Goal: Task Accomplishment & Management: Complete application form

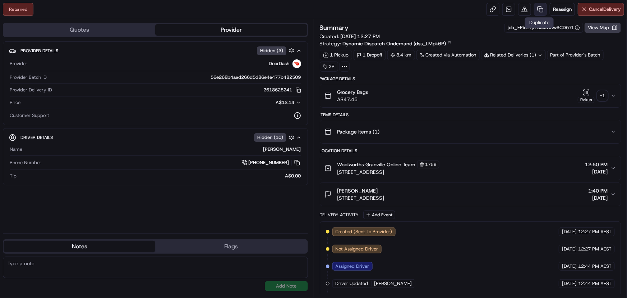
click at [541, 8] on link at bounding box center [540, 9] width 13 height 13
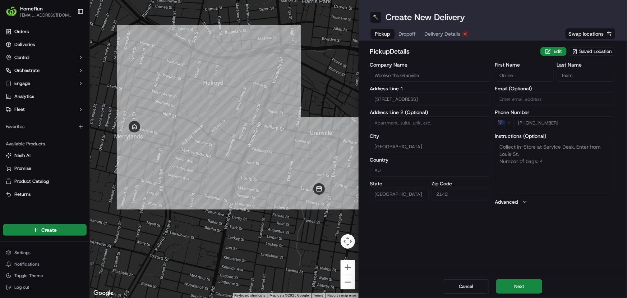
click at [445, 32] on span "Delivery Details" at bounding box center [443, 33] width 36 height 7
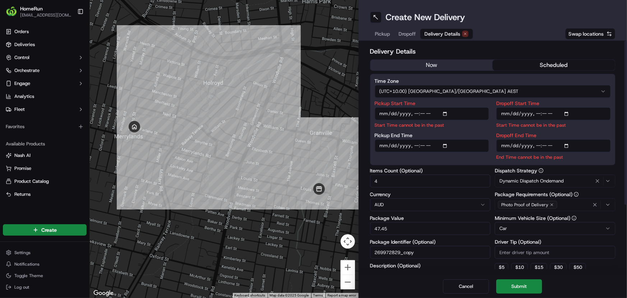
click at [540, 69] on button "scheduled" at bounding box center [554, 65] width 123 height 11
click at [537, 61] on button "scheduled" at bounding box center [554, 65] width 123 height 11
click at [447, 111] on input "Pickup Start Time" at bounding box center [432, 113] width 115 height 13
click at [428, 111] on input "Pickup Start Time" at bounding box center [432, 113] width 115 height 13
click at [446, 112] on input "Pickup Start Time" at bounding box center [432, 113] width 115 height 13
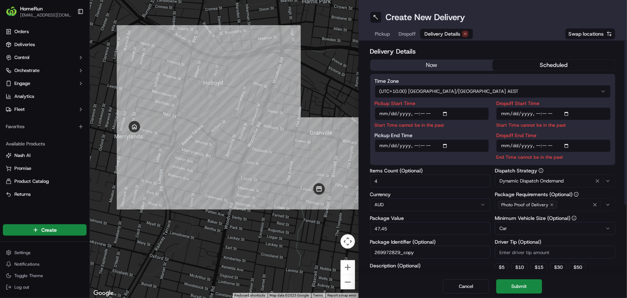
type input "[DATE]T17:00"
click at [474, 100] on div "Time Zone (UTC+10.00) [GEOGRAPHIC_DATA]/[GEOGRAPHIC_DATA] AEST Pickup Start Tim…" at bounding box center [493, 119] width 246 height 91
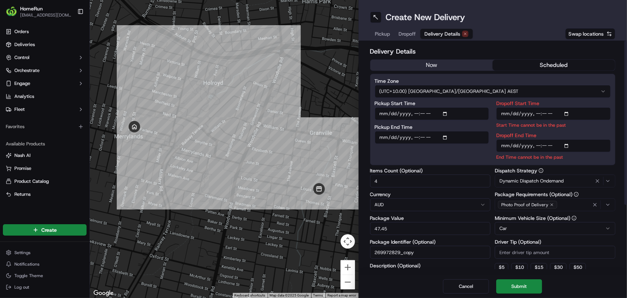
click at [446, 137] on input "Pickup End Time" at bounding box center [432, 137] width 115 height 13
type input "[DATE]T19:00"
click at [490, 122] on div "Pickup Start Time Pickup End Time Dropoff Start Time Start Time cannot be in th…" at bounding box center [493, 131] width 236 height 60
click at [565, 112] on input "Dropoff Start Time" at bounding box center [553, 113] width 115 height 13
click at [570, 112] on input "Dropoff Start Time" at bounding box center [553, 113] width 115 height 13
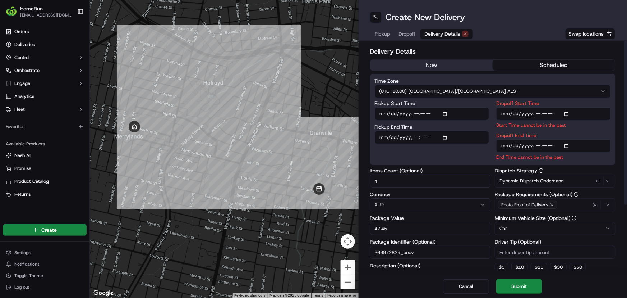
type input "[DATE]T18:00"
click at [570, 100] on div "Time Zone (UTC+10.00) [GEOGRAPHIC_DATA]/[GEOGRAPHIC_DATA] AEST Pickup Start Tim…" at bounding box center [493, 119] width 246 height 91
click at [570, 144] on input "Dropoff End Time" at bounding box center [553, 145] width 115 height 13
type input "[DATE]T18:00"
click at [575, 133] on label "Dropoff End Time" at bounding box center [553, 135] width 115 height 5
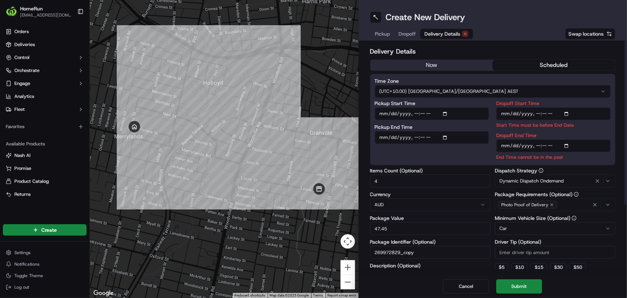
click at [575, 139] on input "Dropoff End Time" at bounding box center [553, 145] width 115 height 13
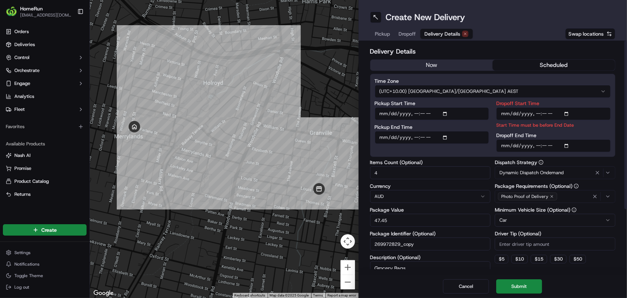
click at [447, 137] on input "Pickup End Time" at bounding box center [432, 137] width 115 height 13
click at [461, 126] on label "Pickup End Time" at bounding box center [432, 126] width 115 height 5
click at [461, 131] on input "Pickup End Time" at bounding box center [432, 137] width 115 height 13
click at [446, 138] on input "Pickup End Time" at bounding box center [432, 137] width 115 height 13
drag, startPoint x: 450, startPoint y: 126, endPoint x: 464, endPoint y: 122, distance: 14.1
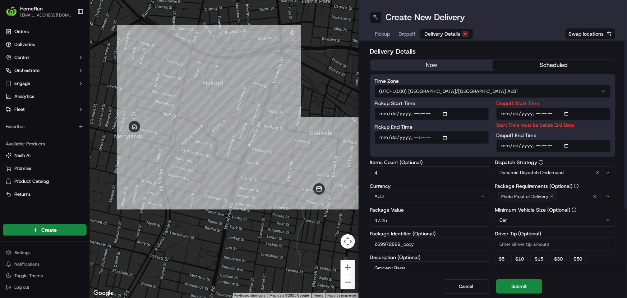
click at [450, 126] on label "Pickup End Time" at bounding box center [432, 126] width 115 height 5
click at [450, 131] on input "Pickup End Time" at bounding box center [432, 137] width 115 height 13
click at [557, 109] on input "Dropoff Start Time" at bounding box center [553, 113] width 115 height 13
click at [547, 99] on div "Time Zone (UTC+10.00) [GEOGRAPHIC_DATA]/[GEOGRAPHIC_DATA] AEST Pickup Start Tim…" at bounding box center [493, 115] width 246 height 83
click at [444, 137] on input "Pickup End Time" at bounding box center [432, 137] width 115 height 13
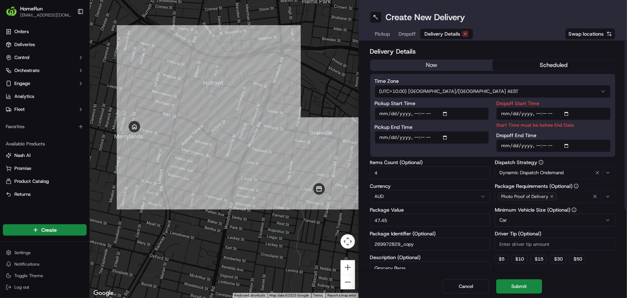
click at [466, 125] on label "Pickup End Time" at bounding box center [432, 126] width 115 height 5
click at [466, 131] on input "Pickup End Time" at bounding box center [432, 137] width 115 height 13
click at [446, 136] on input "Pickup End Time" at bounding box center [432, 137] width 115 height 13
click at [480, 124] on div "Pickup Start Time Pickup End Time" at bounding box center [432, 126] width 115 height 51
click at [568, 112] on input "Dropoff Start Time" at bounding box center [553, 113] width 115 height 13
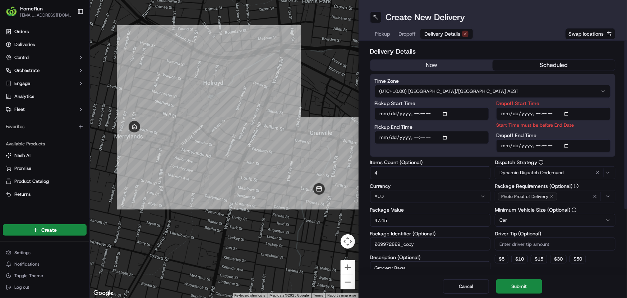
click at [555, 100] on div "Time Zone (UTC+10.00) [GEOGRAPHIC_DATA]/[GEOGRAPHIC_DATA] AEST Pickup Start Tim…" at bounding box center [493, 115] width 246 height 83
click at [446, 136] on input "Pickup End Time" at bounding box center [432, 137] width 115 height 13
type input "[DATE]T17:00"
click at [471, 123] on div "Pickup Start Time Pickup End Time" at bounding box center [432, 126] width 115 height 51
click at [541, 145] on input "Dropoff End Time" at bounding box center [553, 145] width 115 height 13
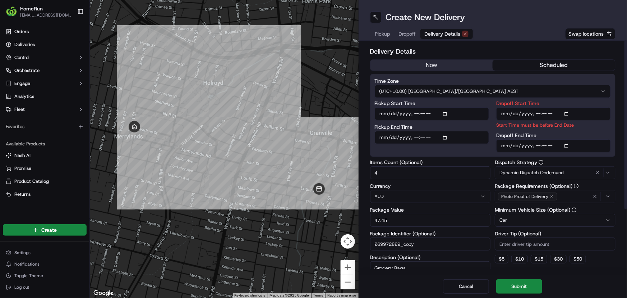
click at [568, 144] on input "Dropoff End Time" at bounding box center [553, 145] width 115 height 13
type input "[DATE]T19:00"
click at [557, 135] on label "Dropoff End Time" at bounding box center [553, 135] width 115 height 5
click at [557, 139] on input "Dropoff End Time" at bounding box center [553, 145] width 115 height 13
click at [446, 137] on input "Pickup End Time" at bounding box center [432, 137] width 115 height 13
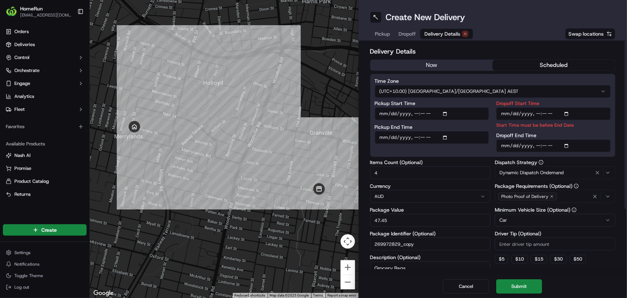
type input "[DATE]T18:00"
click at [471, 129] on label "Pickup End Time" at bounding box center [432, 126] width 115 height 5
click at [471, 131] on input "Pickup End Time" at bounding box center [432, 137] width 115 height 13
click at [537, 112] on input "Dropoff Start Time" at bounding box center [553, 113] width 115 height 13
click at [571, 111] on input "Dropoff Start Time" at bounding box center [553, 113] width 115 height 13
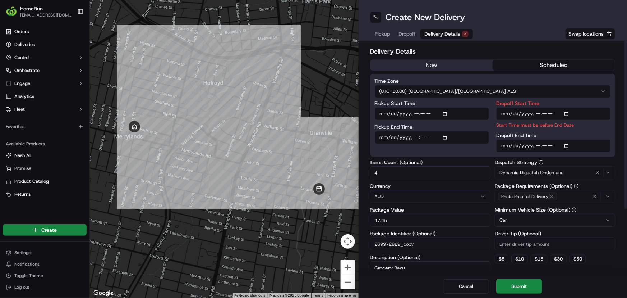
click at [568, 111] on input "Dropoff Start Time" at bounding box center [553, 113] width 115 height 13
click at [487, 99] on div "Time Zone (UTC+10.00) [GEOGRAPHIC_DATA]/[GEOGRAPHIC_DATA] AEST Pickup Start Tim…" at bounding box center [493, 115] width 246 height 83
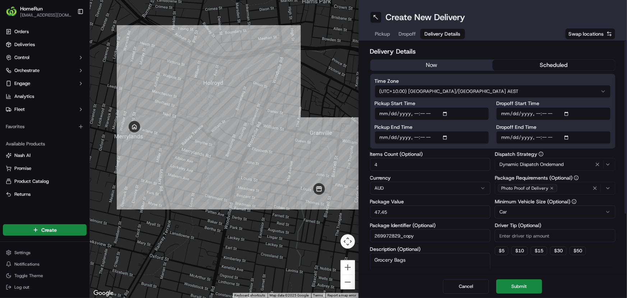
click at [464, 126] on label "Pickup End Time" at bounding box center [432, 126] width 115 height 5
click at [464, 131] on input "Pickup End Time" at bounding box center [432, 137] width 115 height 13
click at [488, 126] on label "Pickup End Time" at bounding box center [432, 126] width 115 height 5
click at [488, 131] on input "Pickup End Time" at bounding box center [432, 137] width 115 height 13
click at [478, 121] on div "Pickup Start Time Pickup End Time" at bounding box center [432, 122] width 115 height 43
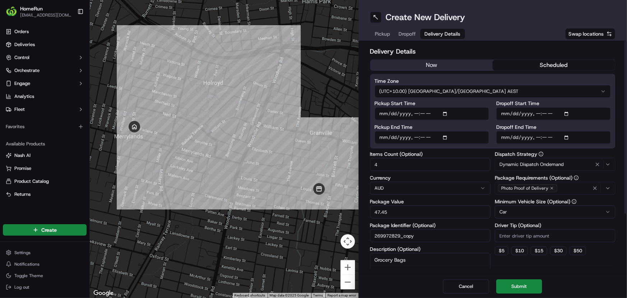
click at [533, 68] on button "scheduled" at bounding box center [554, 65] width 123 height 11
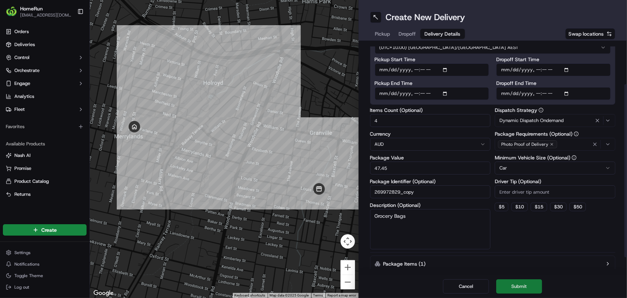
scroll to position [78, 0]
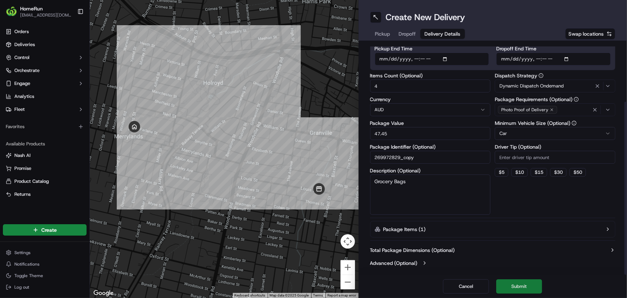
click at [514, 285] on button "Submit" at bounding box center [519, 286] width 46 height 14
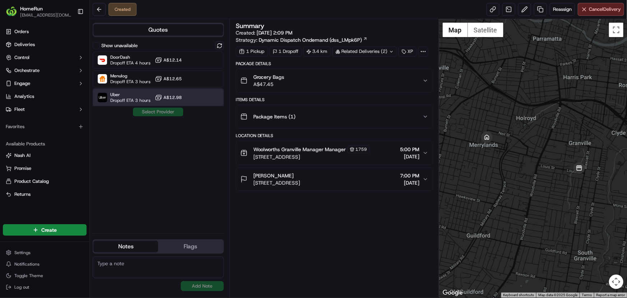
click at [123, 96] on span "Uber" at bounding box center [130, 95] width 40 height 6
click at [146, 110] on button "Assign Provider" at bounding box center [158, 111] width 51 height 9
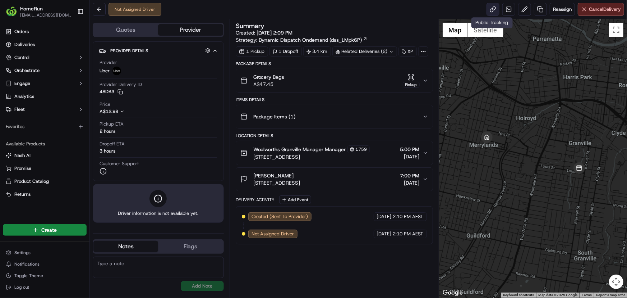
click at [494, 9] on link at bounding box center [493, 9] width 13 height 13
